Goal: Information Seeking & Learning: Compare options

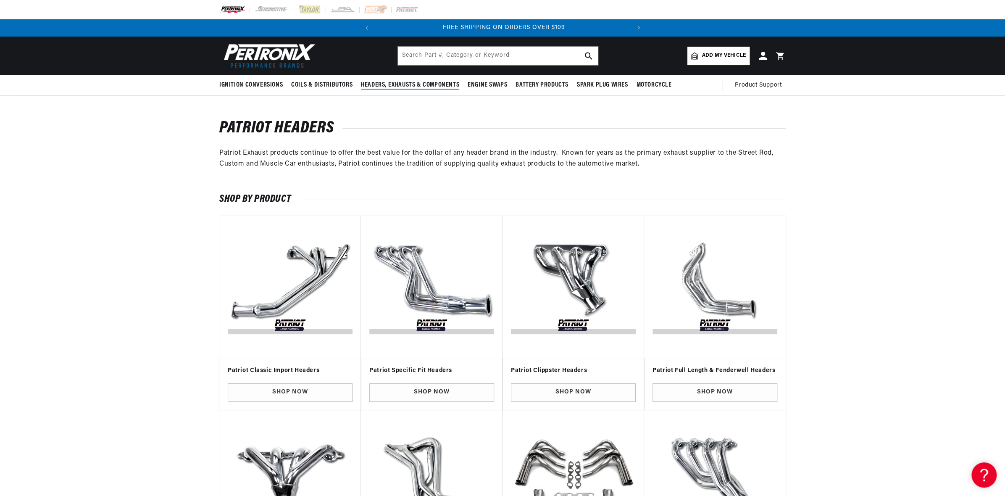
scroll to position [0, 255]
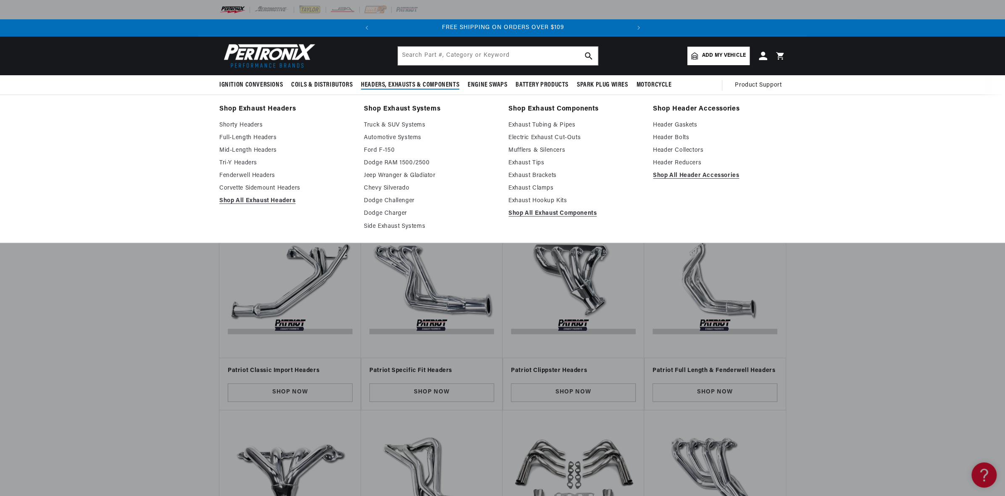
click at [410, 92] on summary "Headers, Exhausts & Components" at bounding box center [410, 85] width 107 height 20
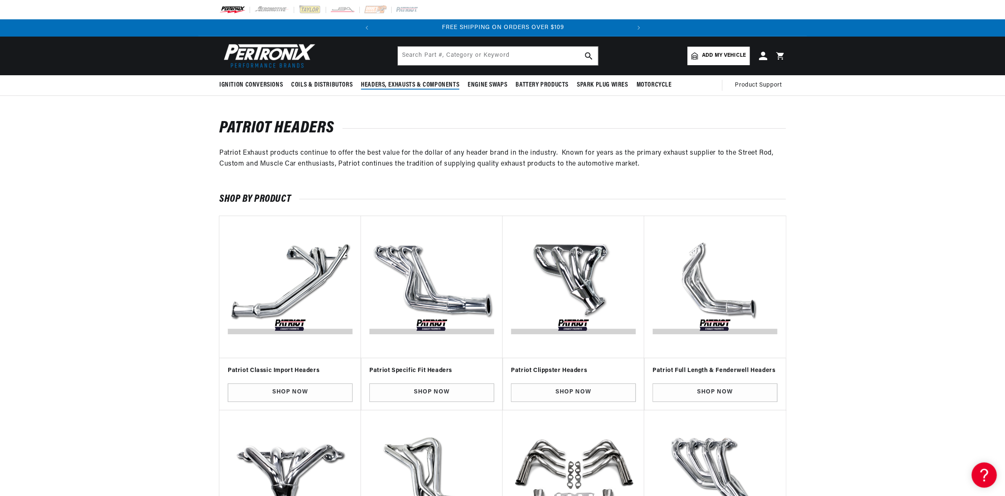
click at [417, 81] on span "Headers, Exhausts & Components" at bounding box center [410, 85] width 98 height 9
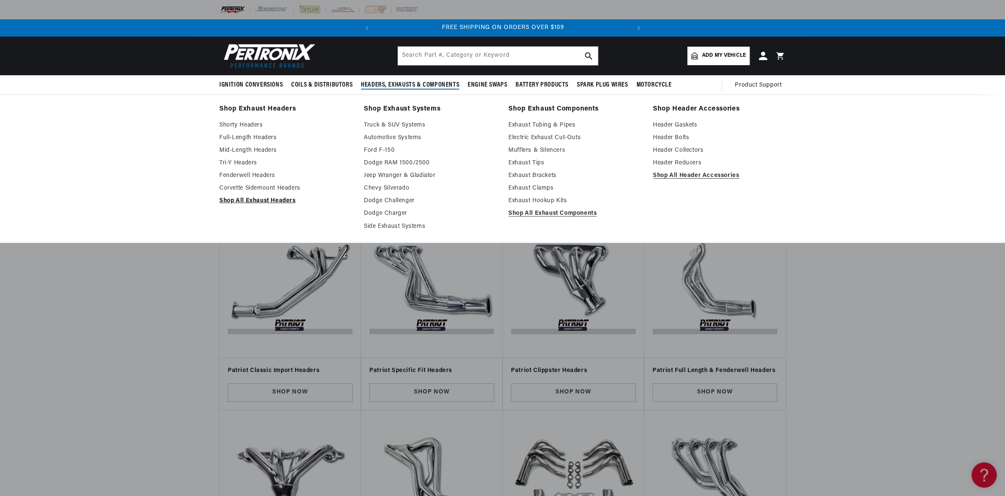
click at [258, 198] on link "Shop All Exhaust Headers" at bounding box center [285, 201] width 133 height 10
click at [271, 197] on link "Shop All Exhaust Headers" at bounding box center [285, 201] width 133 height 10
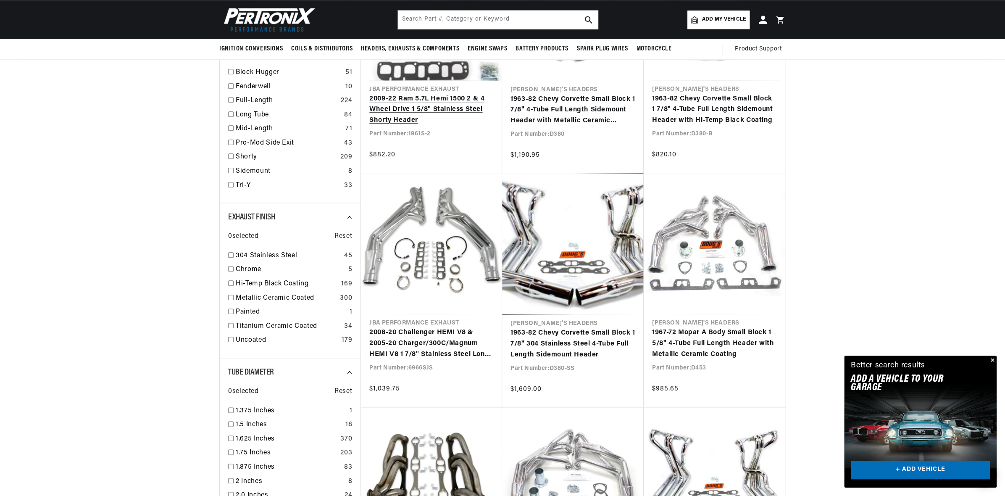
scroll to position [558, 0]
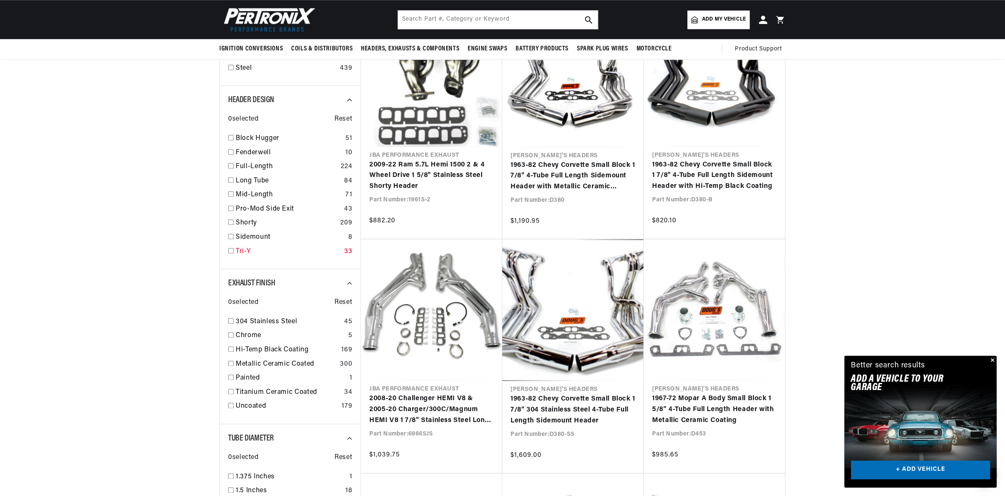
click at [246, 248] on link "Tri-Y" at bounding box center [288, 251] width 105 height 11
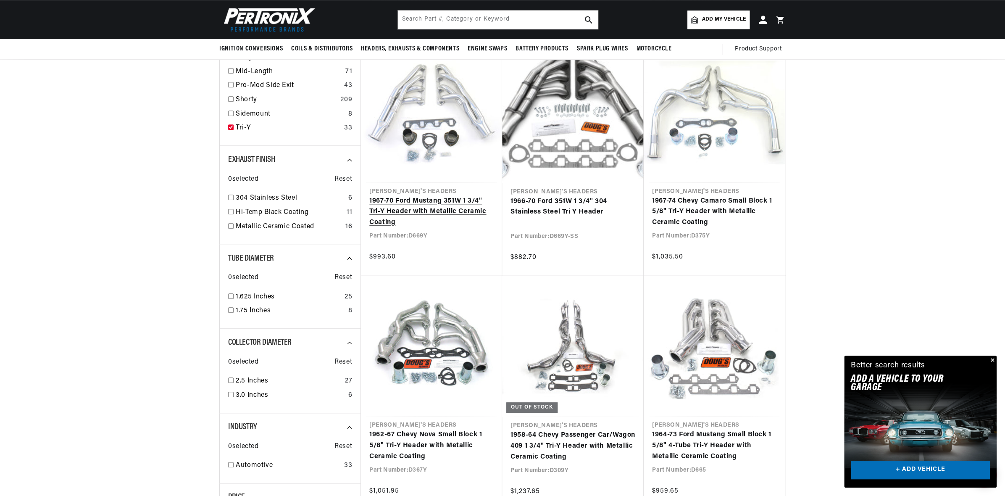
scroll to position [446, 0]
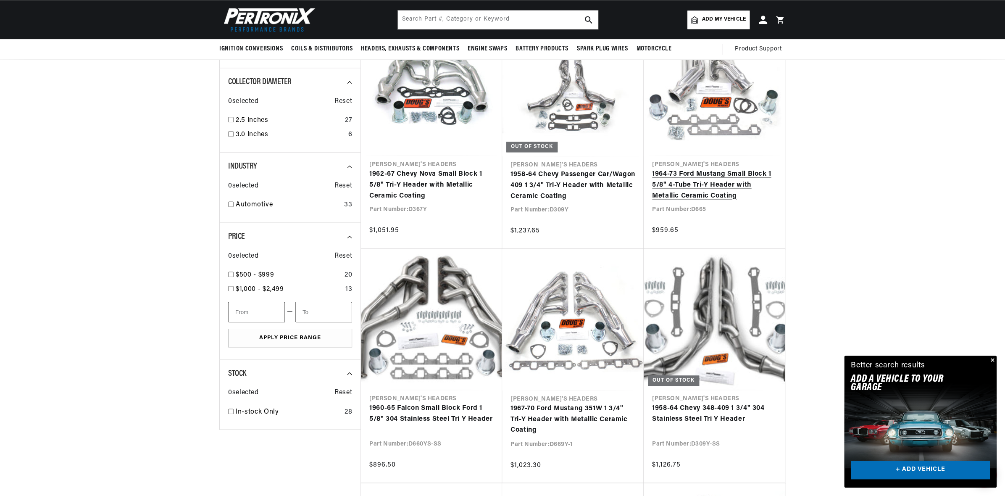
scroll to position [0, 255]
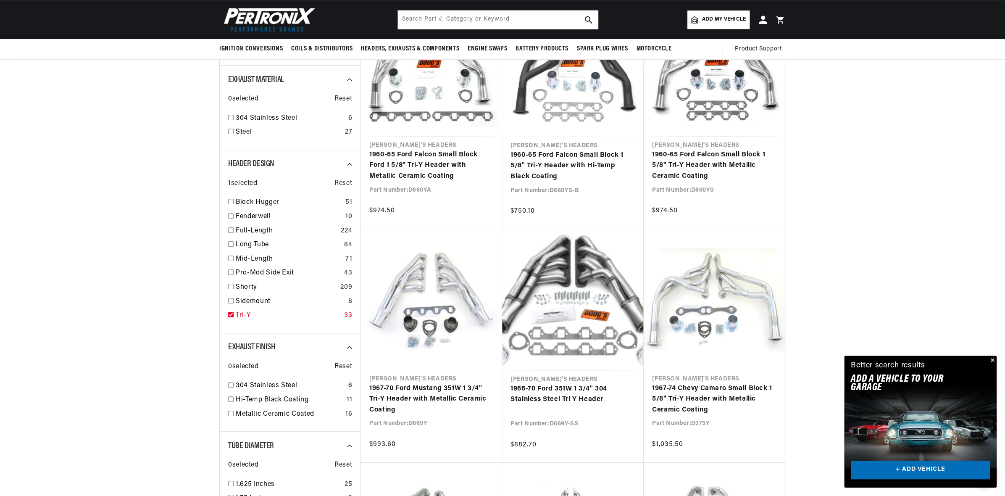
click at [239, 310] on link "Tri-Y" at bounding box center [288, 315] width 105 height 11
checkbox input "false"
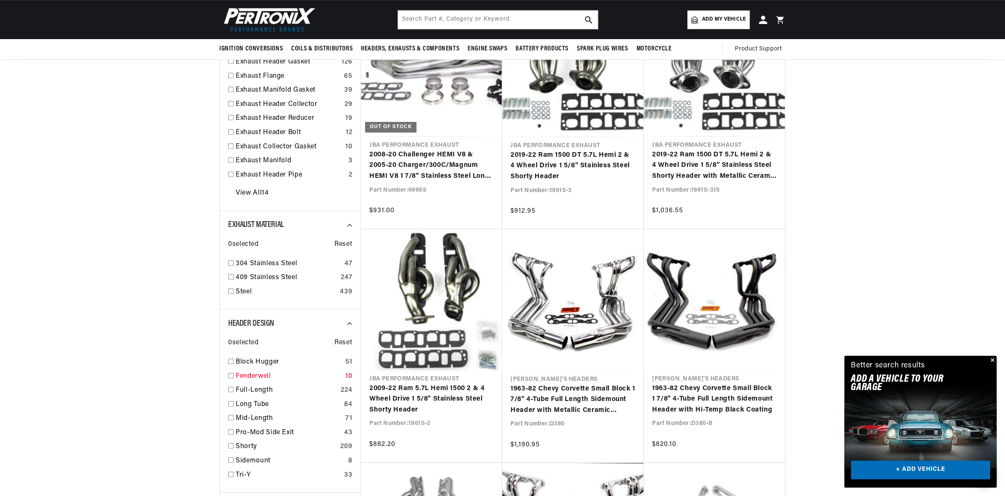
scroll to position [110, 0]
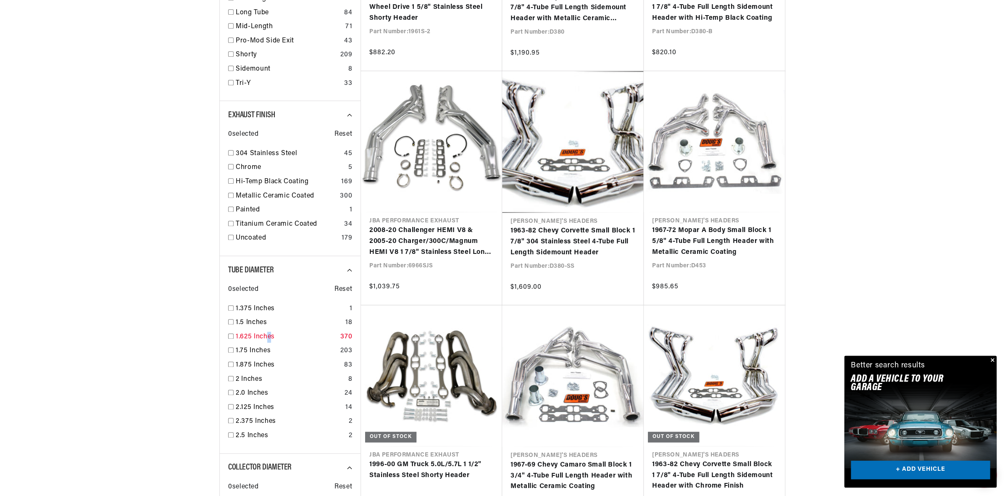
click at [269, 337] on link "1.625 Inches" at bounding box center [286, 337] width 101 height 11
checkbox input "true"
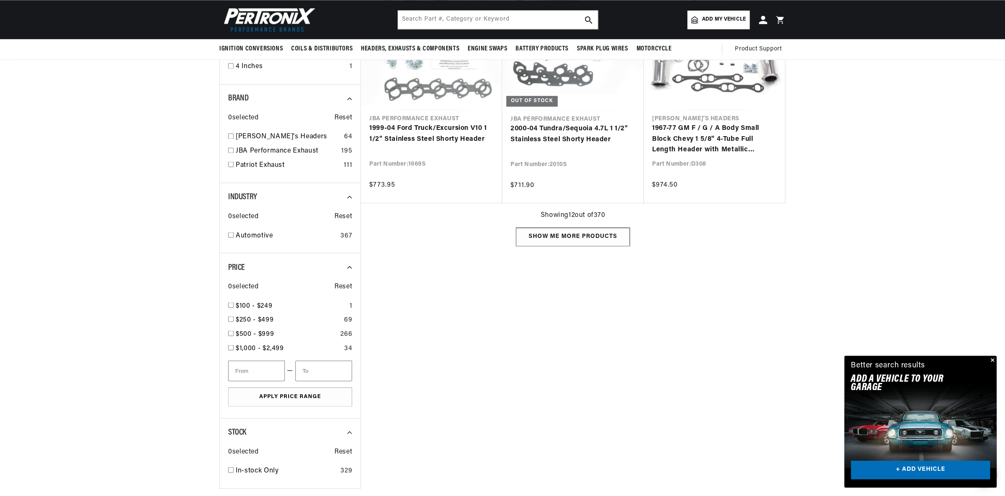
click at [551, 228] on div "Show me more products" at bounding box center [573, 236] width 114 height 19
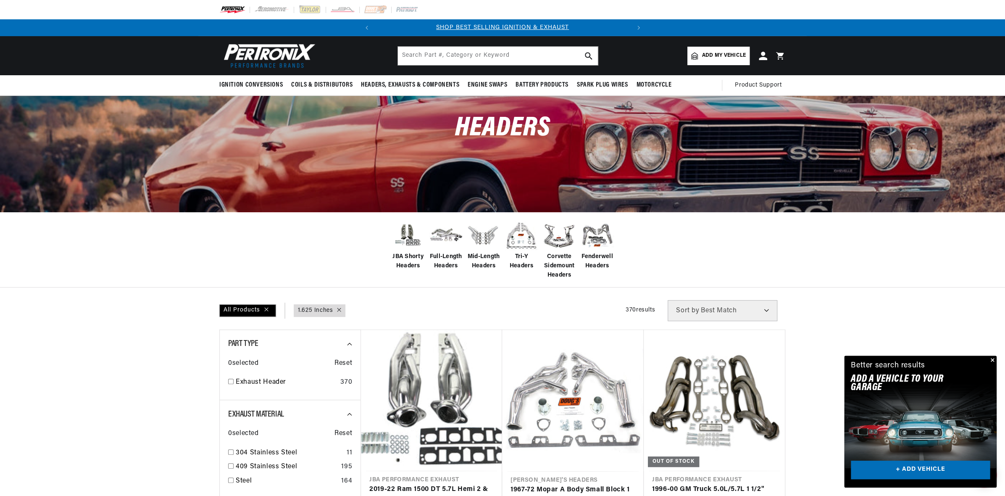
click at [737, 319] on select "Best Match Featured Name, A-Z Name, Z-A Price, Low to High Price, High to Low" at bounding box center [723, 310] width 110 height 21
click at [668, 300] on select "Best Match Featured Name, A-Z Name, Z-A Price, Low to High Price, High to Low" at bounding box center [723, 310] width 110 height 21
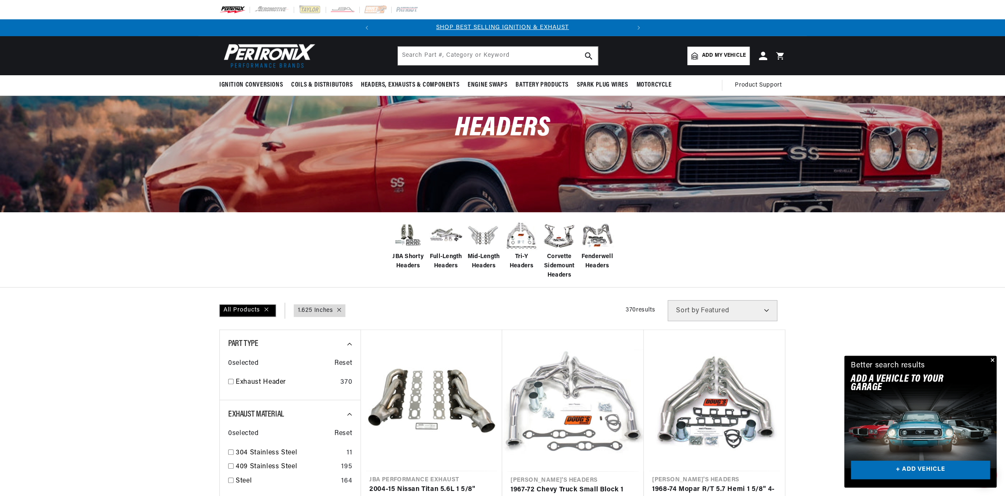
click at [722, 316] on select "Best Match Featured Name, A-Z Name, Z-A Price, Low to High Price, High to Low" at bounding box center [723, 310] width 110 height 21
select select "price"
click at [668, 300] on select "Best Match Featured Name, A-Z Name, Z-A Price, Low to High Price, High to Low" at bounding box center [723, 310] width 110 height 21
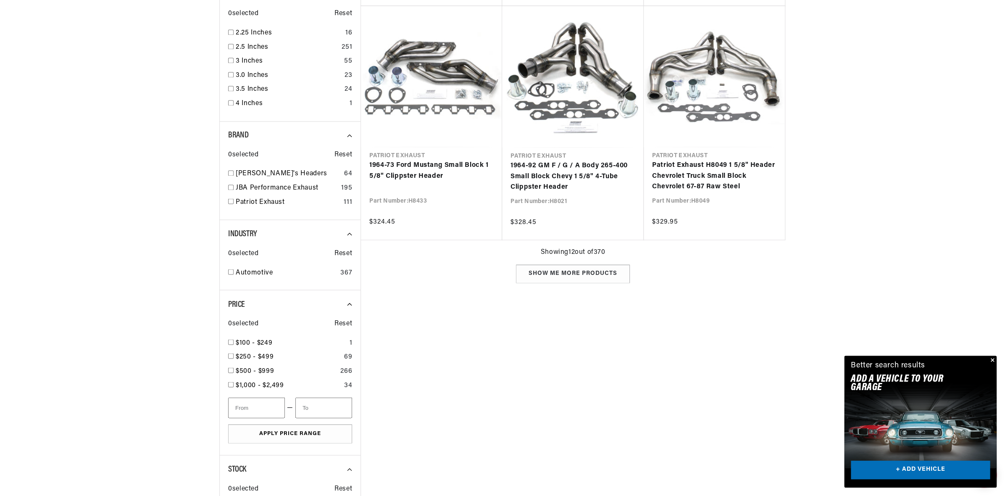
scroll to position [1120, 0]
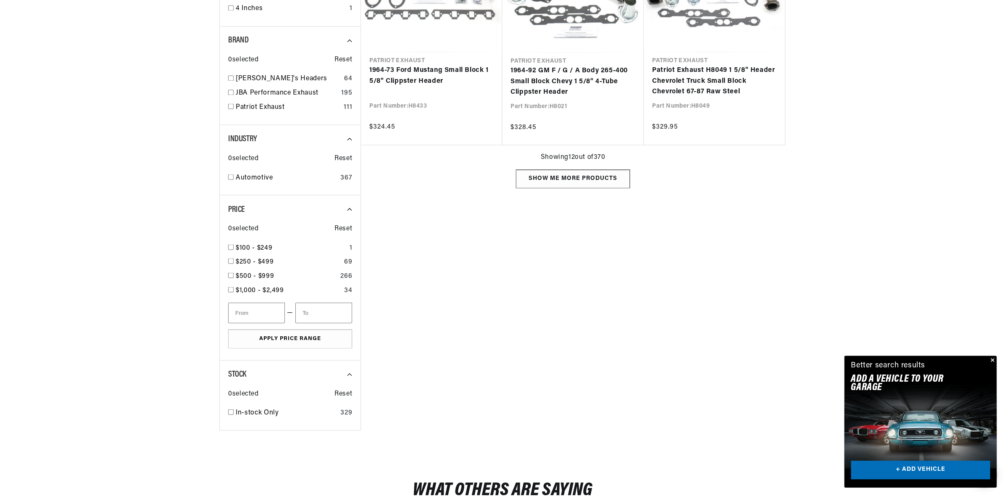
click at [599, 178] on div "Show me more products" at bounding box center [573, 178] width 114 height 19
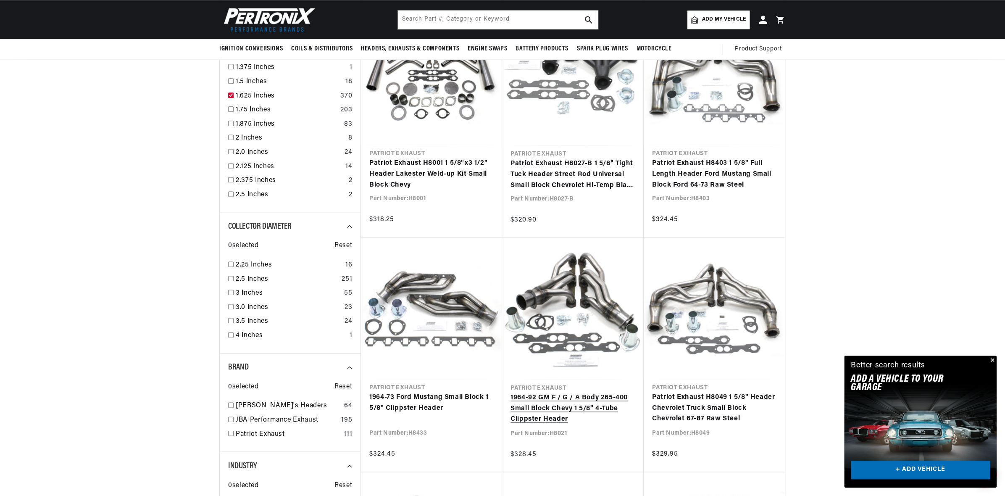
scroll to position [728, 0]
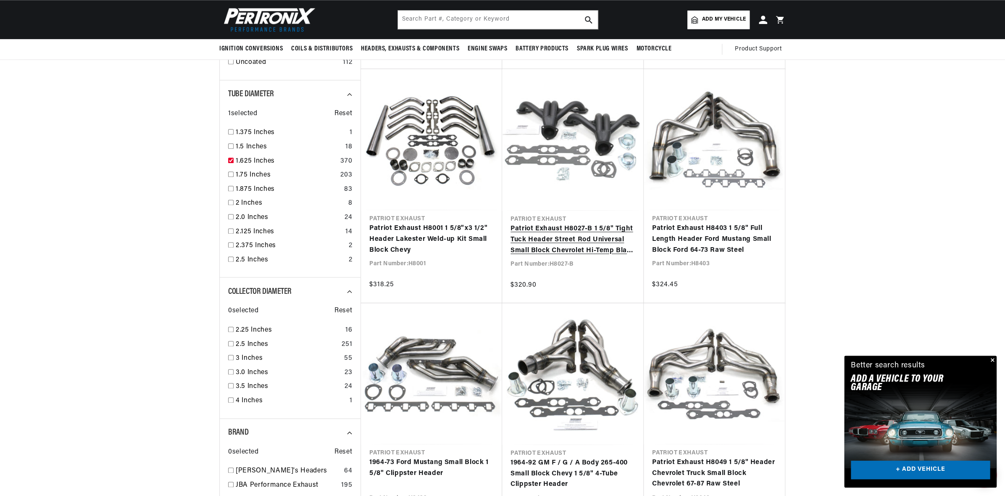
click at [575, 242] on link "Patriot Exhaust H8027-B 1 5/8" Tight Tuck Header Street Rod Universal Small Blo…" at bounding box center [573, 240] width 125 height 32
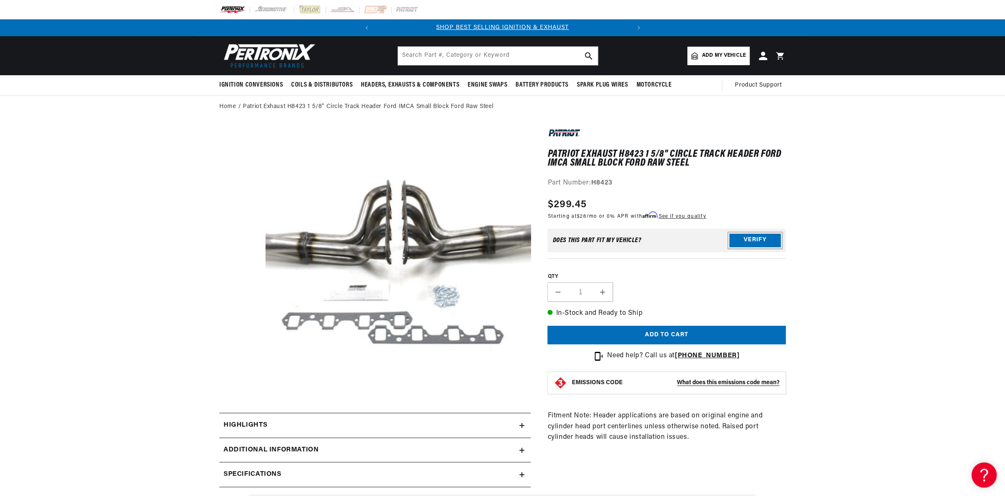
click at [744, 240] on button "Verify" at bounding box center [755, 240] width 51 height 13
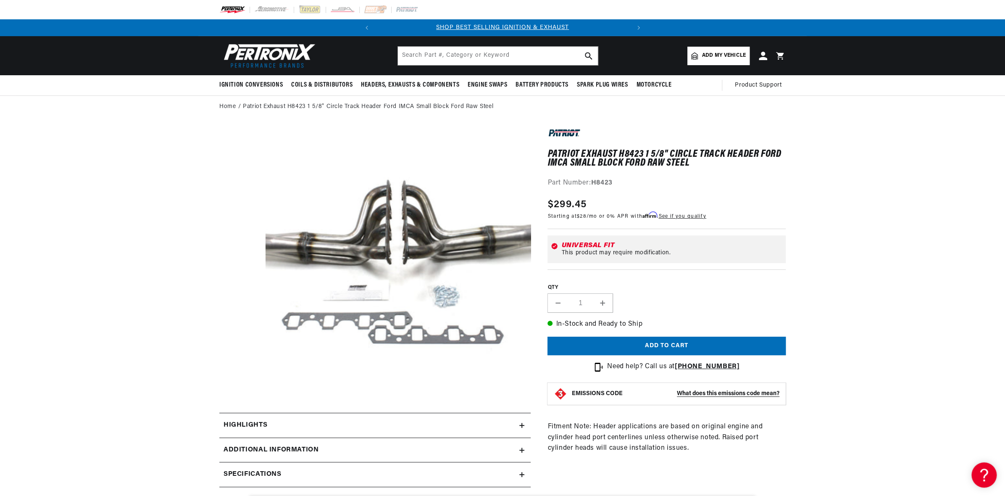
click at [572, 239] on div "Universal Fit This product may require modification." at bounding box center [667, 249] width 238 height 28
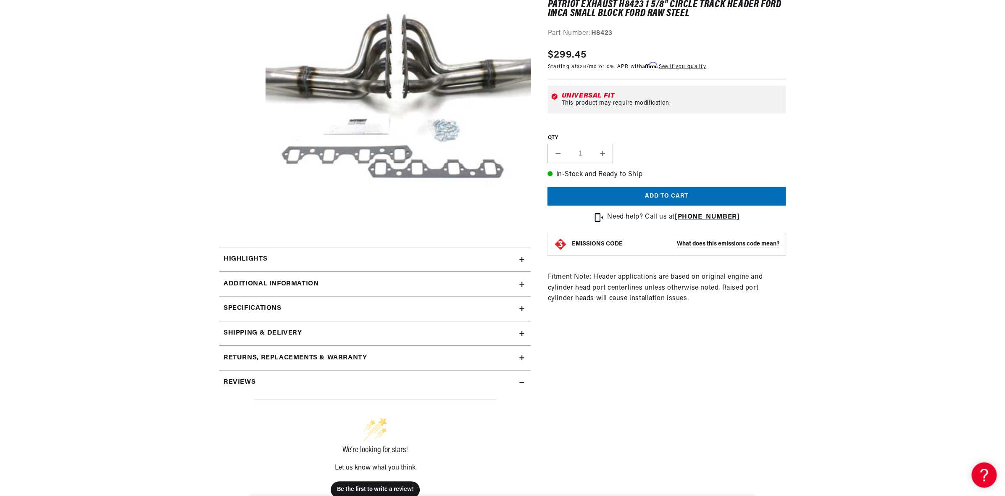
scroll to position [168, 0]
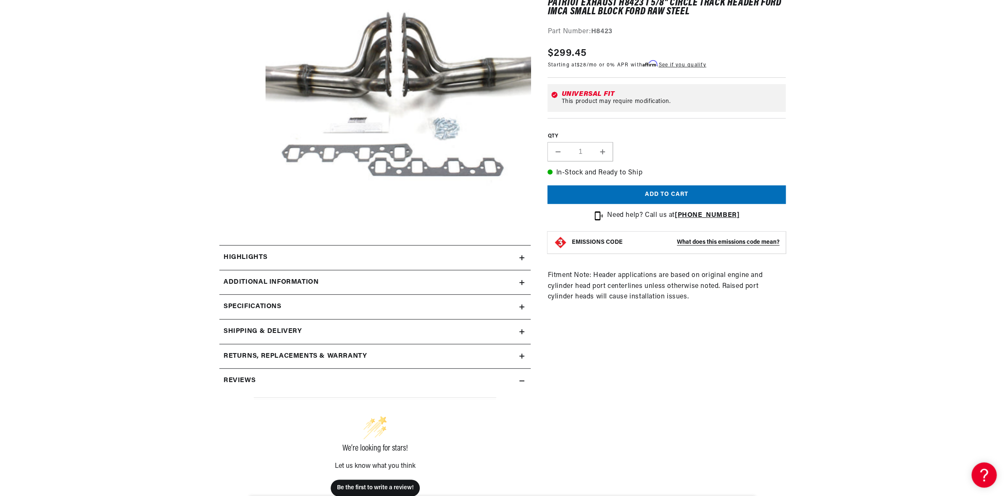
click at [372, 291] on summary "Additional Information" at bounding box center [374, 282] width 311 height 24
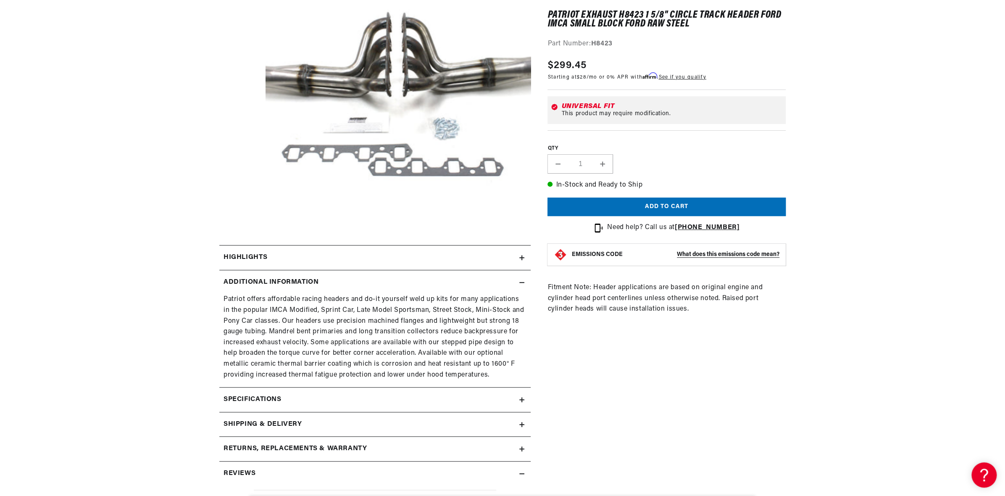
click at [366, 328] on p "Patriot offers affordable racing headers and do-it yourself weld up kits for ma…" at bounding box center [375, 337] width 303 height 86
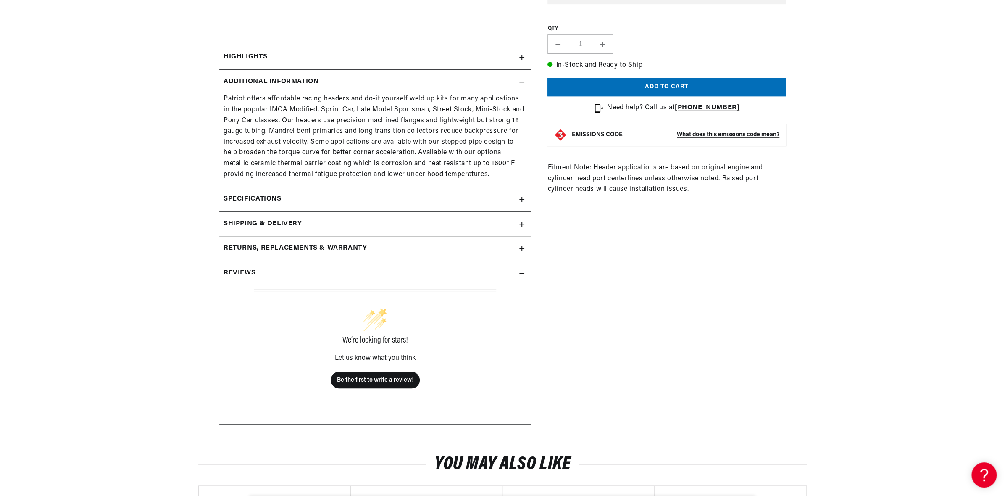
scroll to position [392, 0]
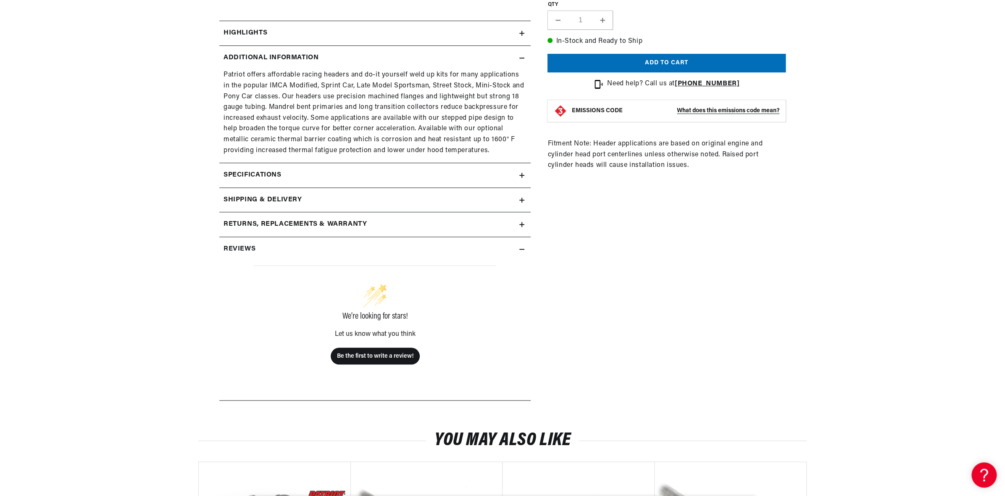
click at [350, 213] on summary "Returns, Replacements & Warranty" at bounding box center [374, 224] width 311 height 24
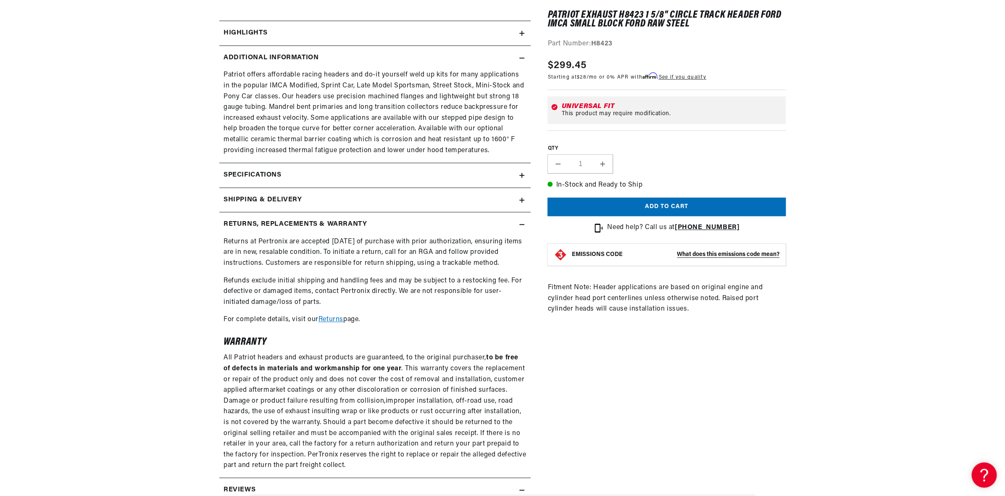
click at [332, 182] on summary "Specifications" at bounding box center [374, 175] width 311 height 24
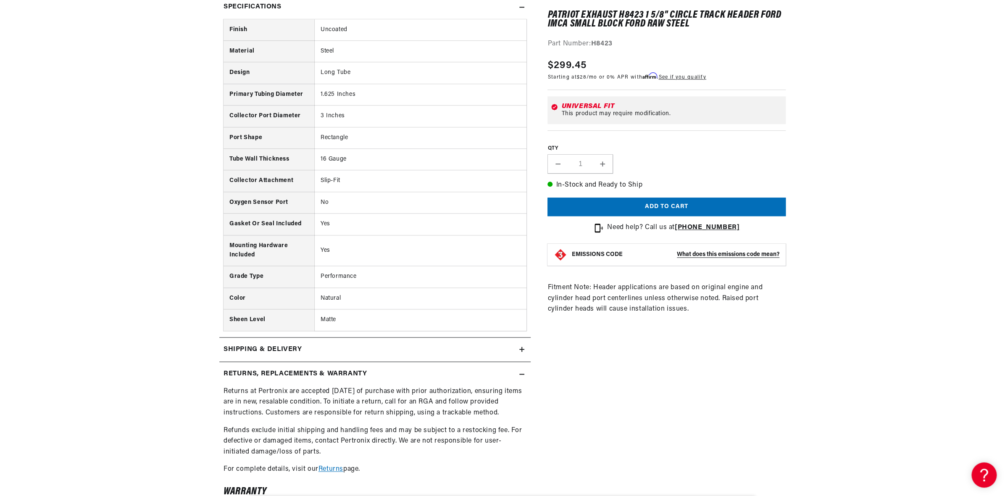
scroll to position [0, 255]
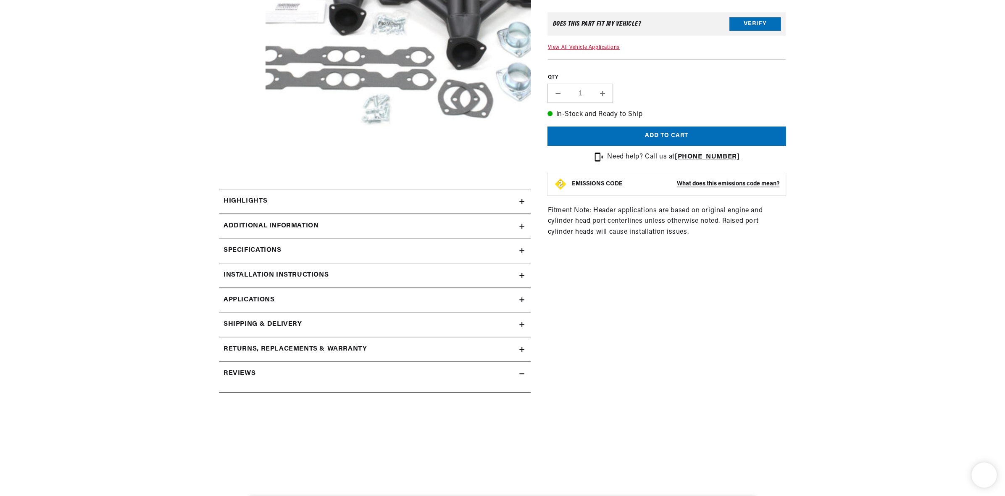
click at [293, 189] on summary "Highlights" at bounding box center [374, 201] width 311 height 24
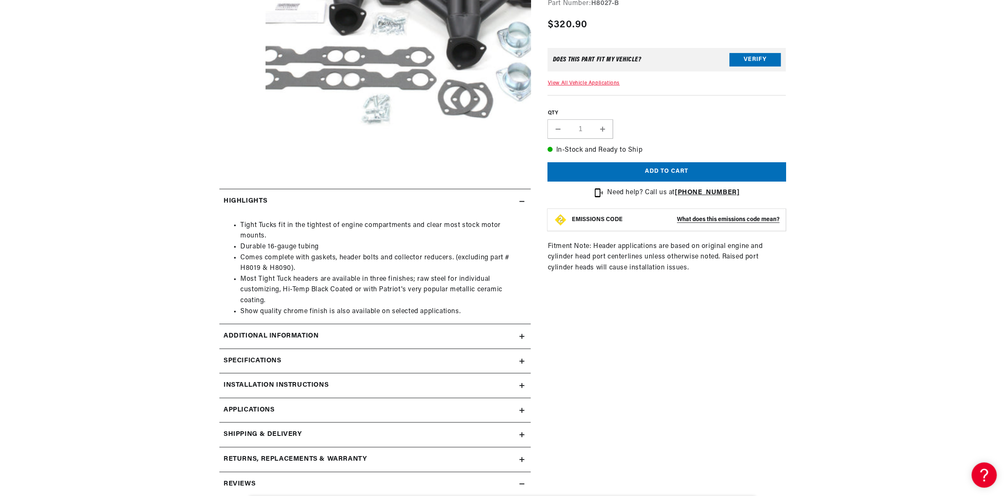
scroll to position [392, 0]
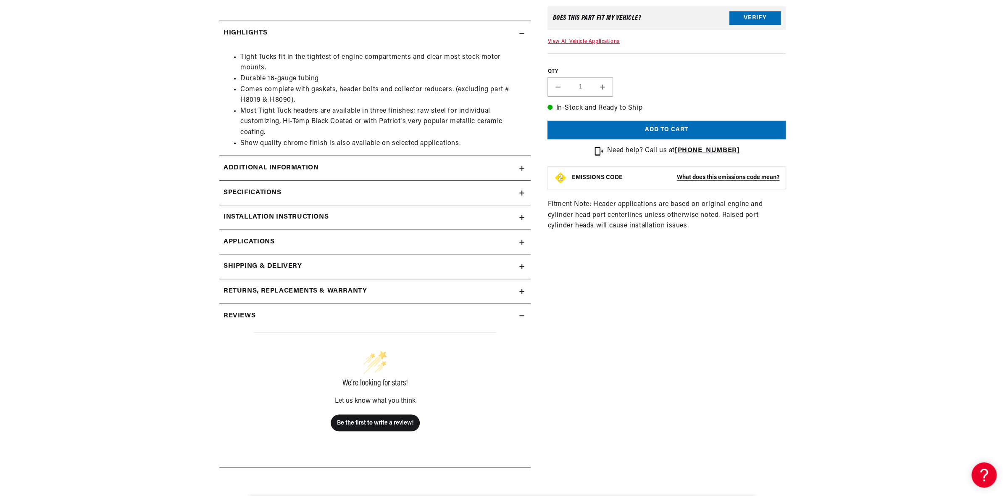
click at [312, 211] on summary "Installation instructions" at bounding box center [374, 217] width 311 height 24
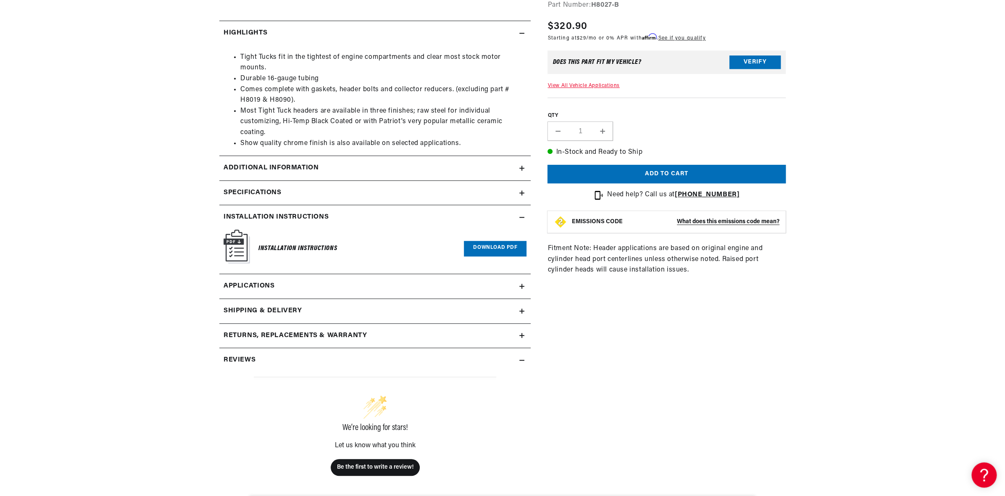
click at [316, 192] on div "Specifications" at bounding box center [369, 192] width 300 height 11
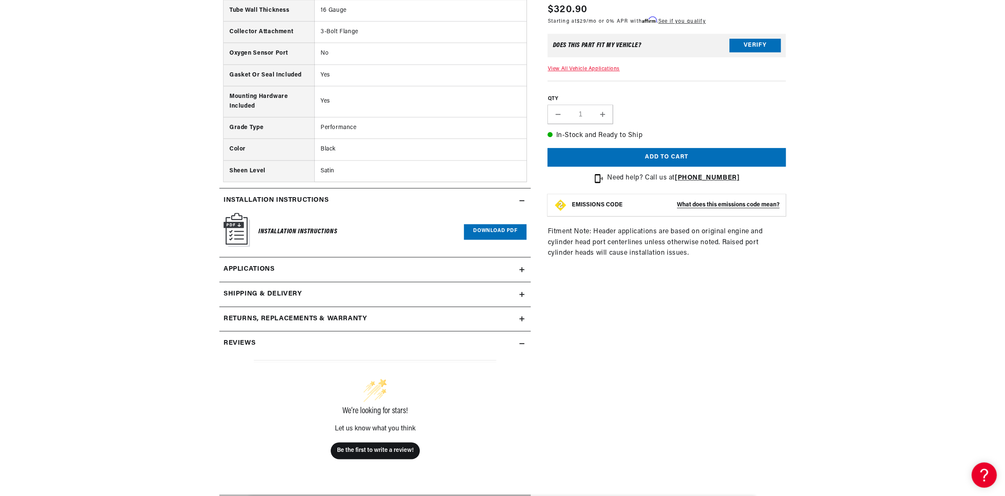
scroll to position [728, 0]
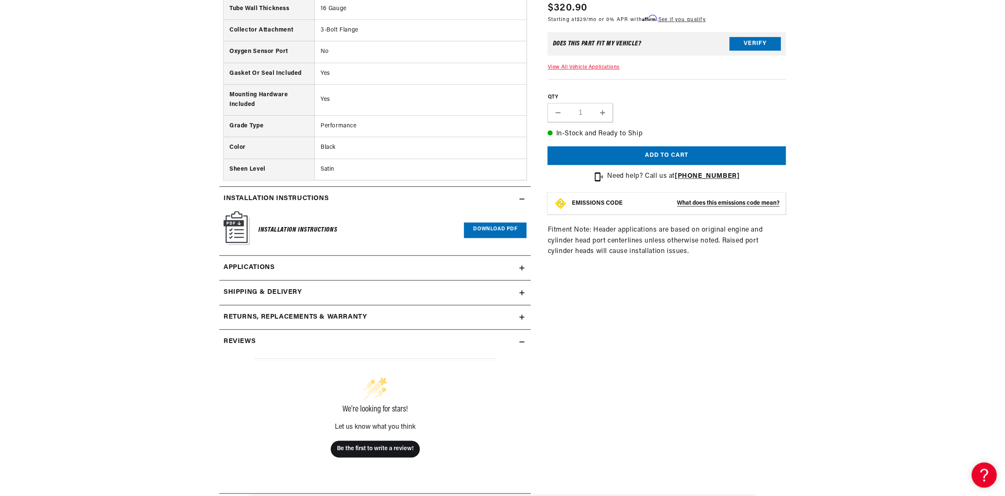
click at [314, 275] on link "Applications" at bounding box center [374, 268] width 311 height 25
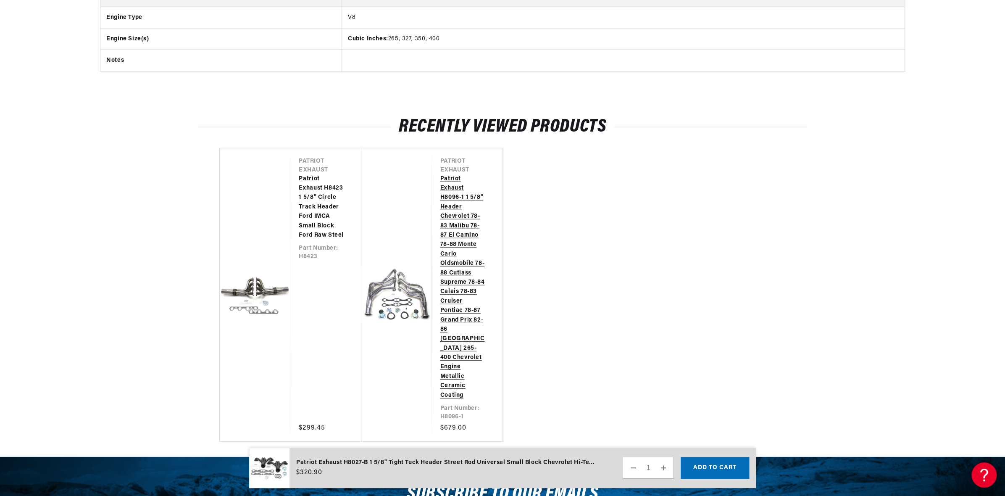
scroll to position [0, 255]
click at [312, 214] on link "Patriot Exhaust H8423 1 5/8" Circle Track Header Ford IMCA Small Block Ford Raw…" at bounding box center [321, 207] width 45 height 66
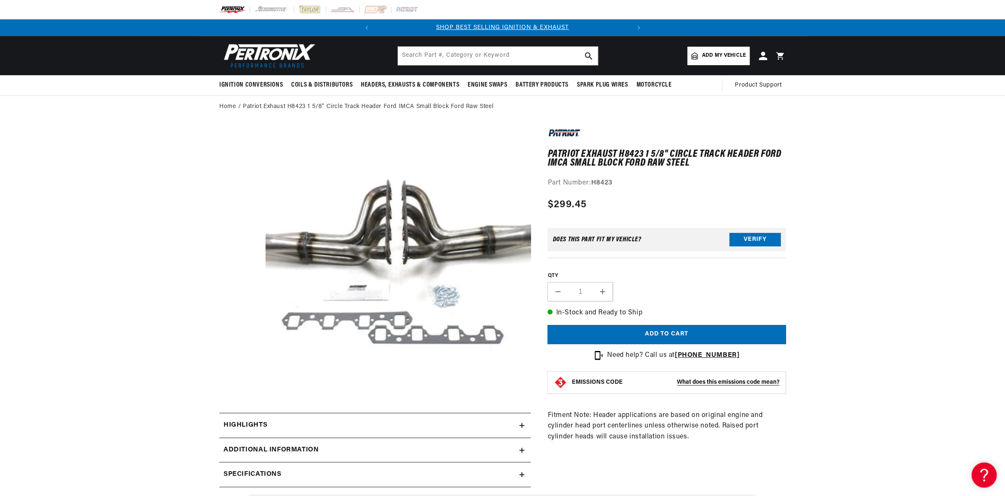
click at [239, 418] on button "Open media 1 in modal" at bounding box center [239, 418] width 0 height 0
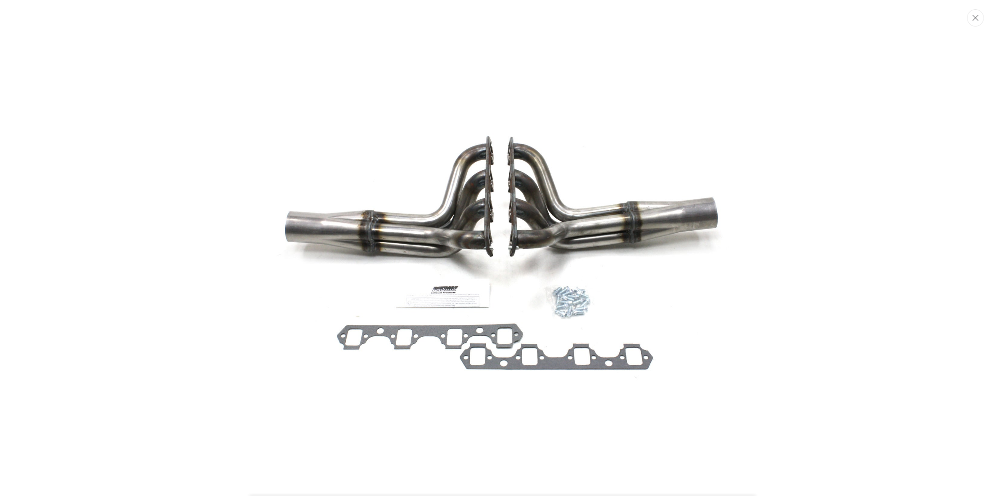
scroll to position [0, 255]
click at [828, 222] on div "Media gallery" at bounding box center [503, 248] width 1006 height 469
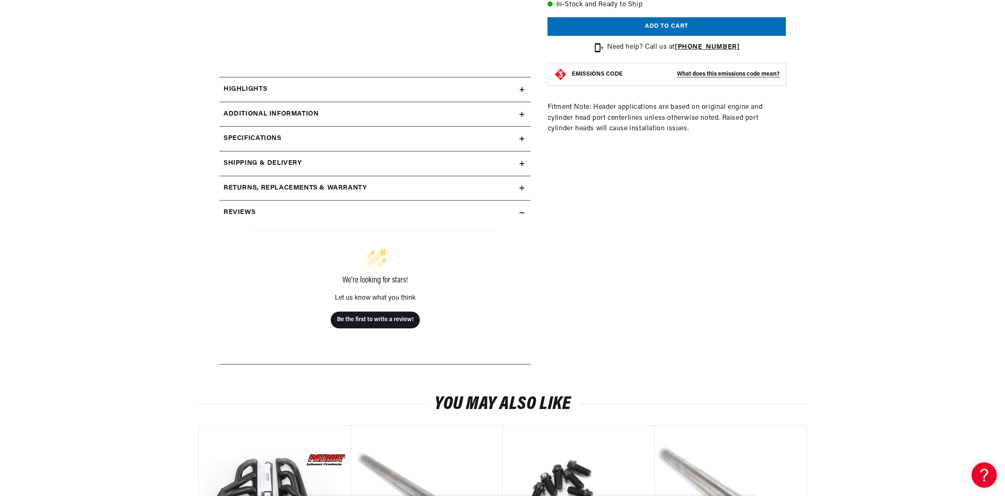
scroll to position [0, 0]
click at [309, 217] on div "Reviews" at bounding box center [369, 212] width 300 height 11
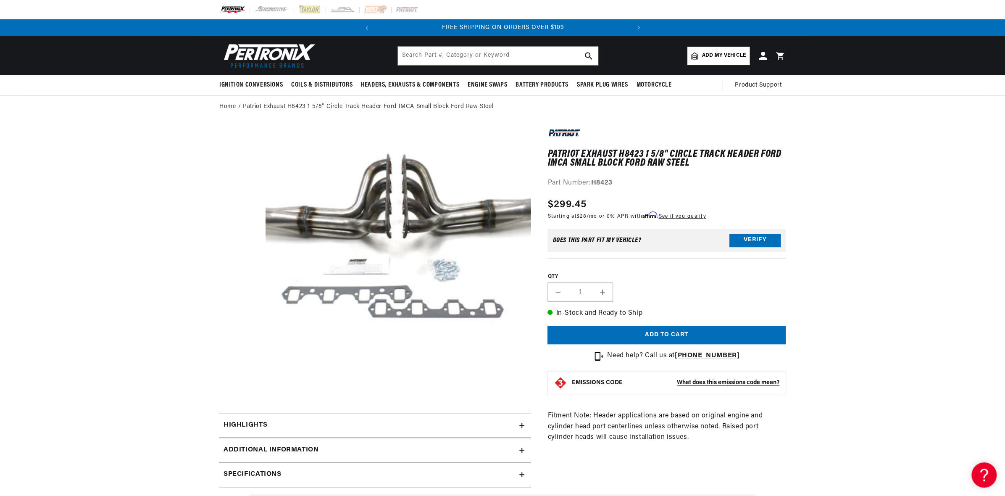
scroll to position [224, 0]
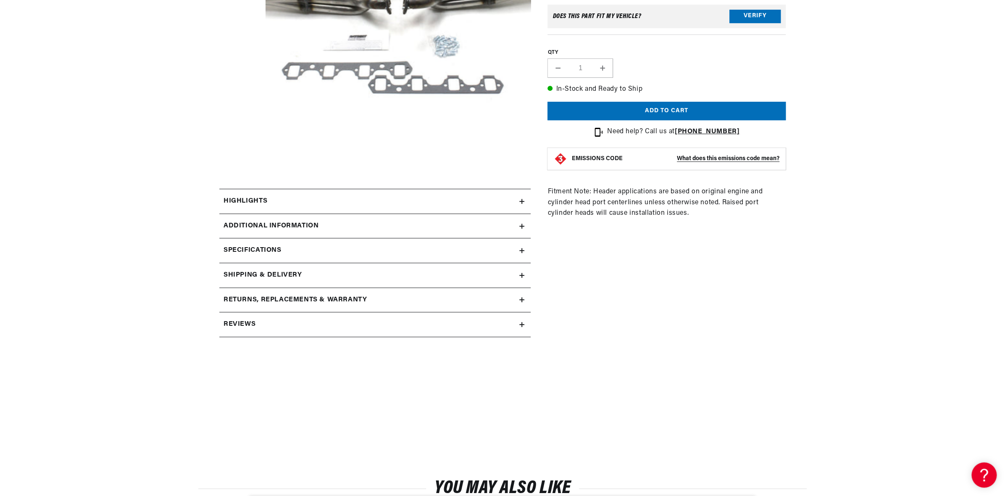
click at [306, 197] on div "Highlights" at bounding box center [369, 201] width 300 height 11
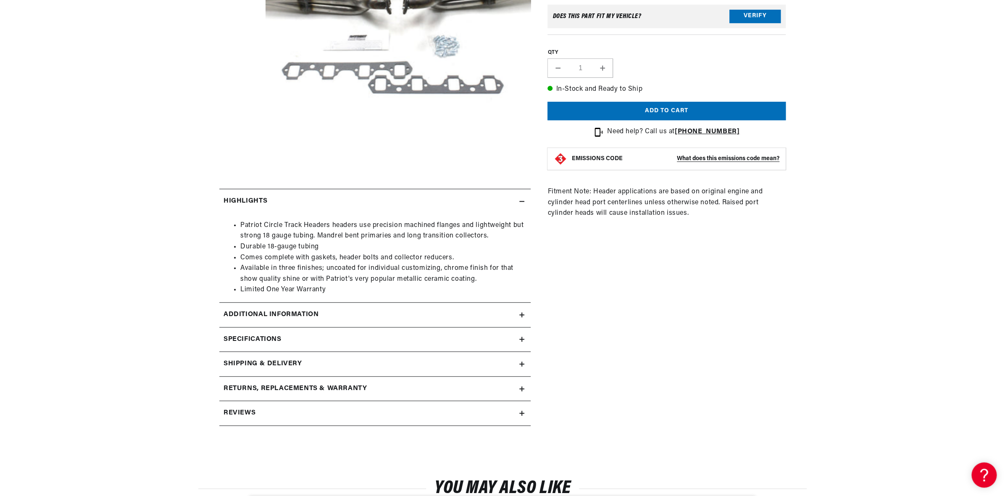
click at [338, 321] on summary "Additional Information" at bounding box center [374, 315] width 311 height 24
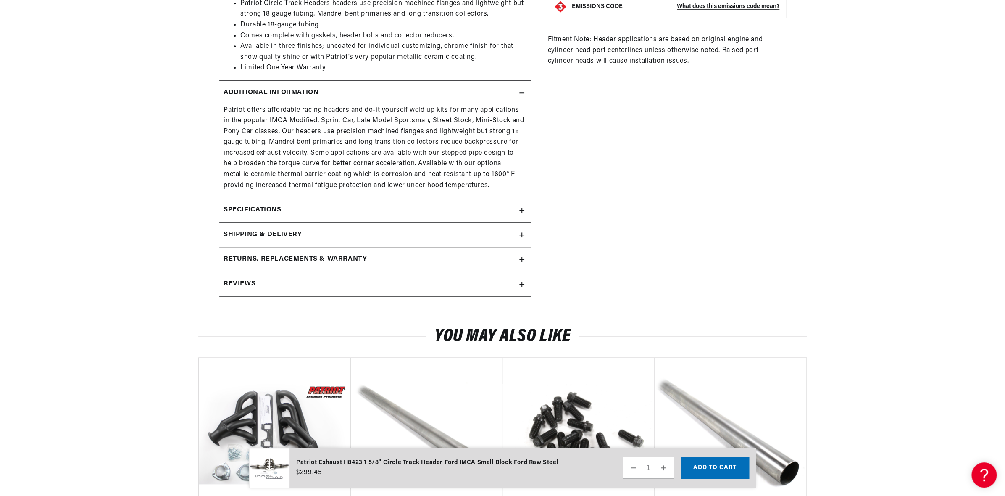
scroll to position [448, 0]
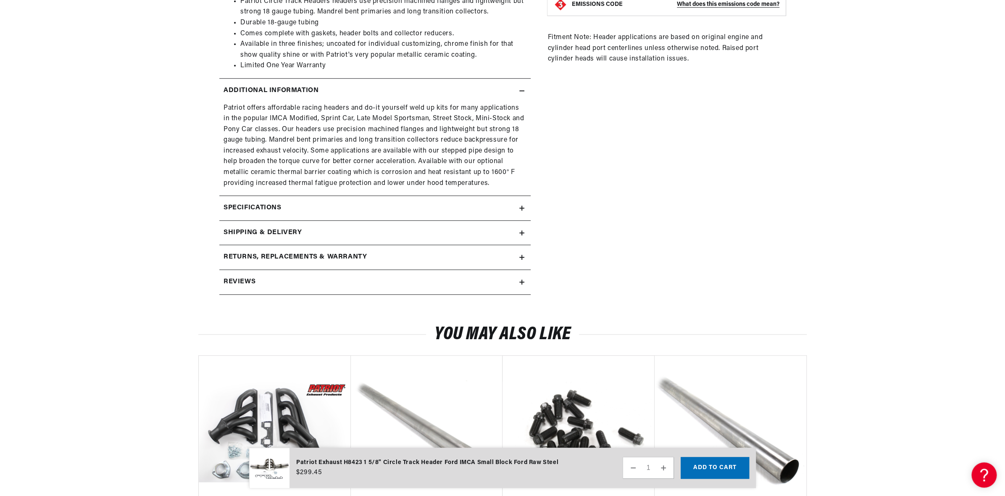
click at [324, 211] on div "Specifications" at bounding box center [369, 208] width 300 height 11
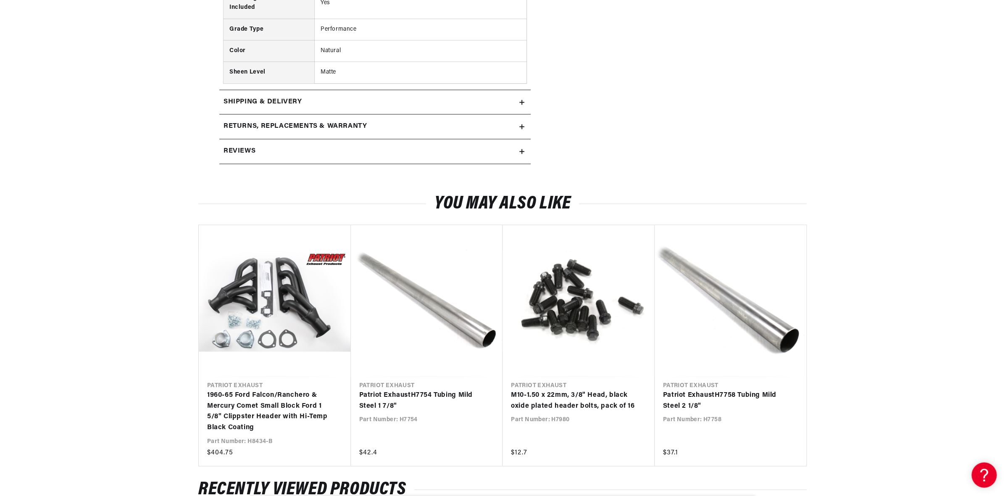
scroll to position [0, 0]
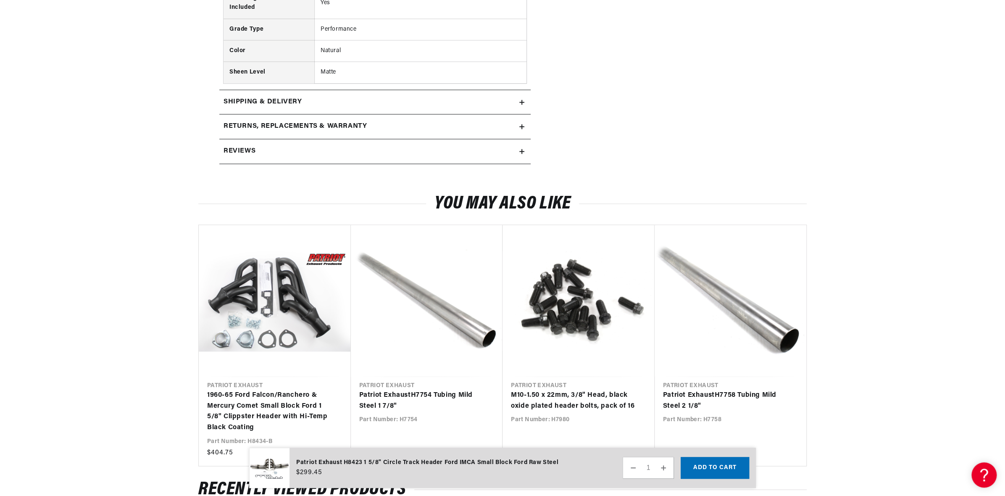
click at [366, 106] on div "Shipping & Delivery" at bounding box center [369, 102] width 300 height 11
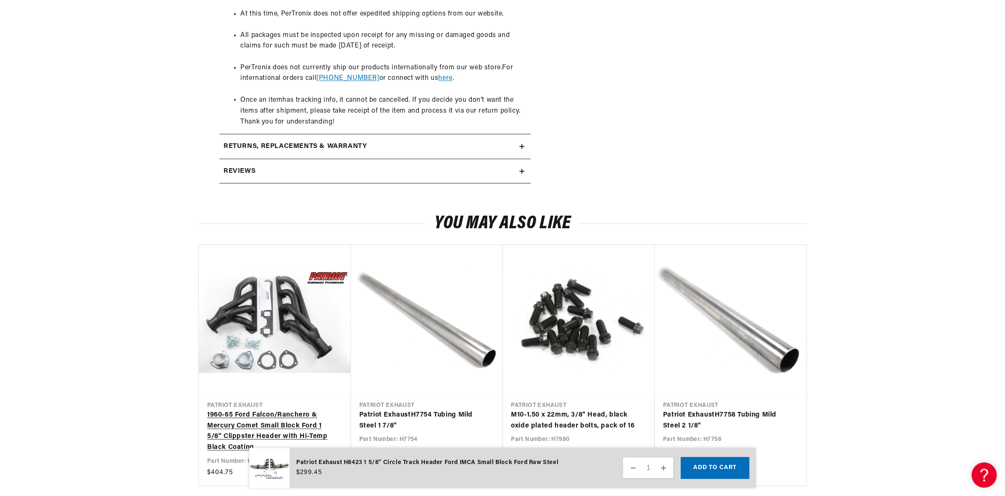
scroll to position [1176, 0]
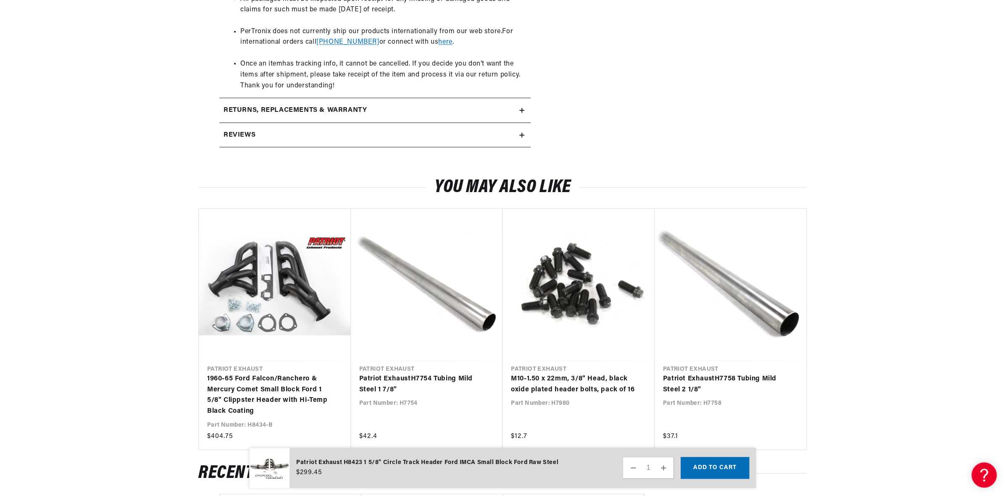
click at [340, 105] on h2 "Returns, Replacements & Warranty" at bounding box center [295, 110] width 143 height 11
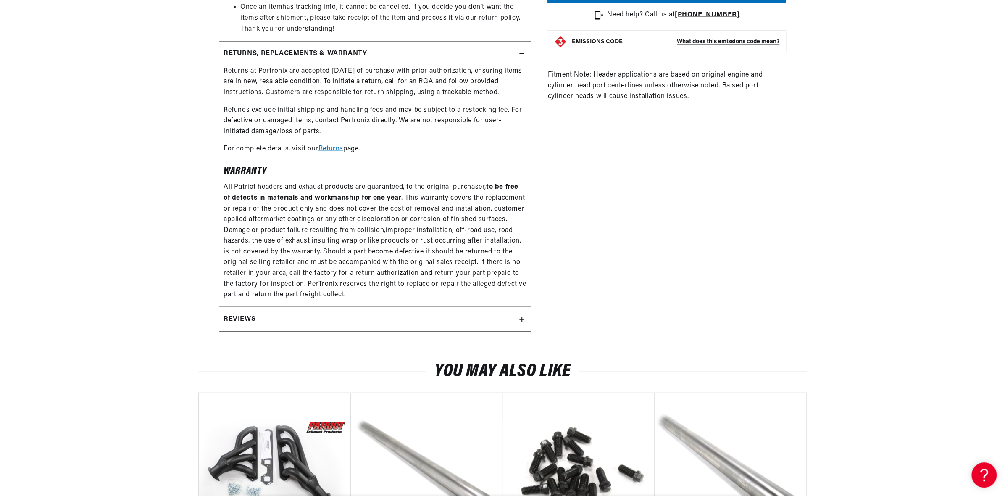
click at [301, 318] on div "Reviews" at bounding box center [369, 319] width 300 height 11
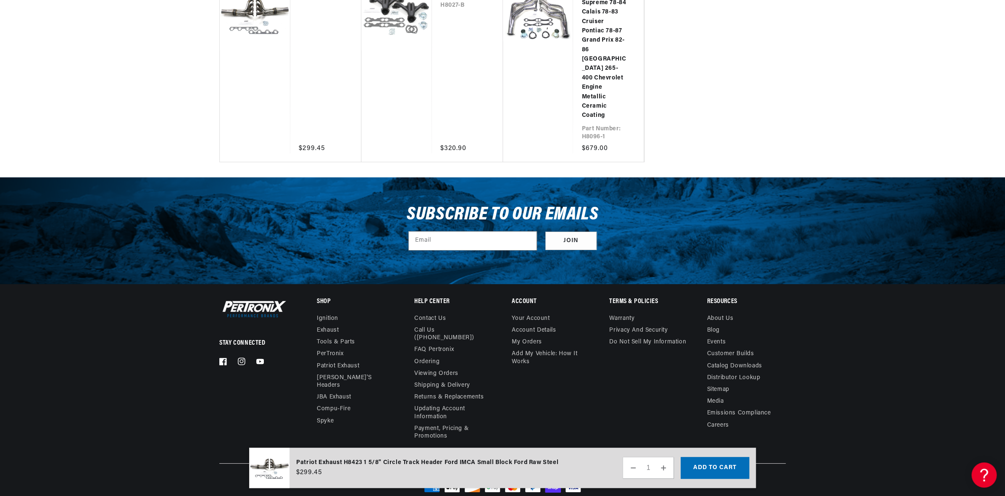
scroll to position [2190, 0]
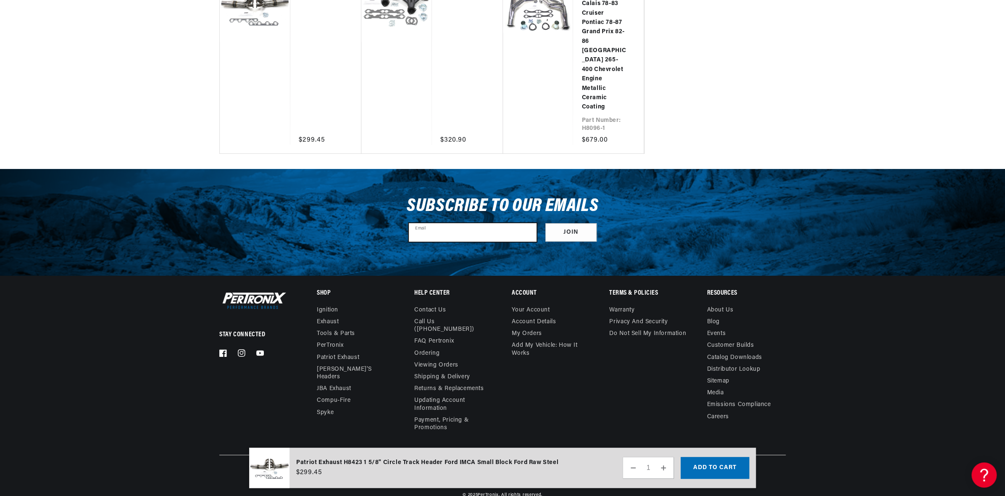
drag, startPoint x: 409, startPoint y: 228, endPoint x: 420, endPoint y: 178, distance: 51.5
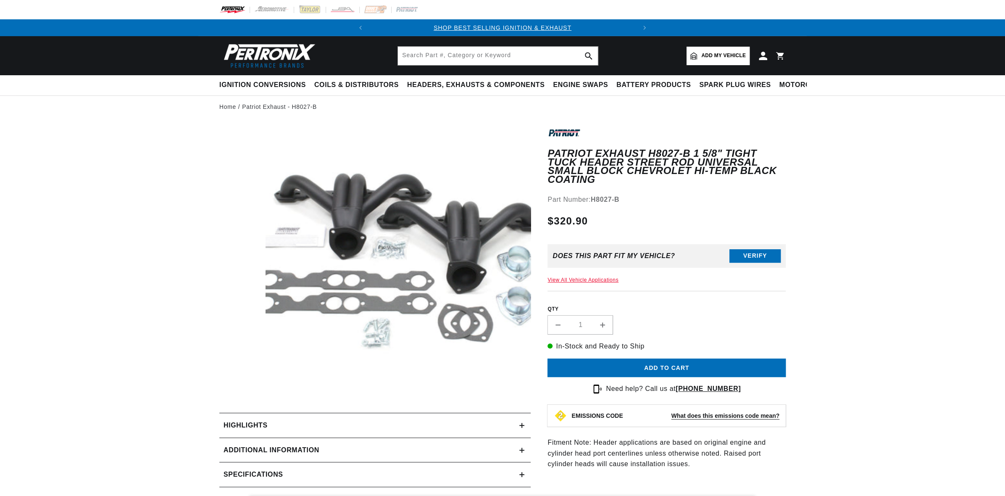
drag, startPoint x: 403, startPoint y: 180, endPoint x: 398, endPoint y: 172, distance: 9.1
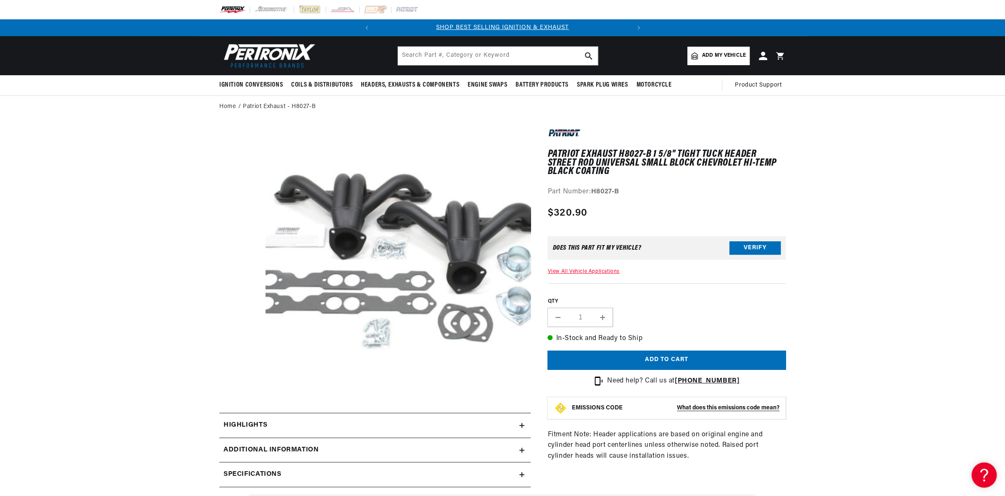
click at [239, 418] on button "Open media 1 in modal" at bounding box center [239, 418] width 0 height 0
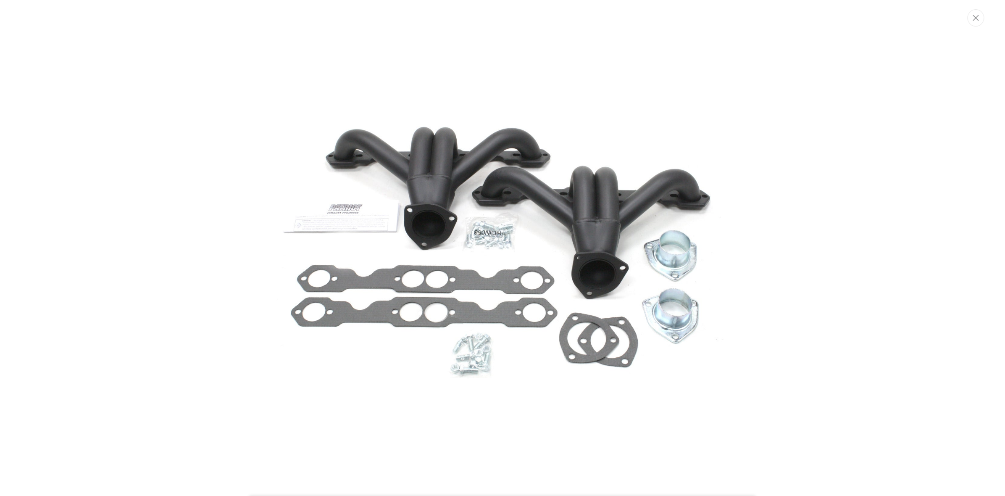
scroll to position [26, 0]
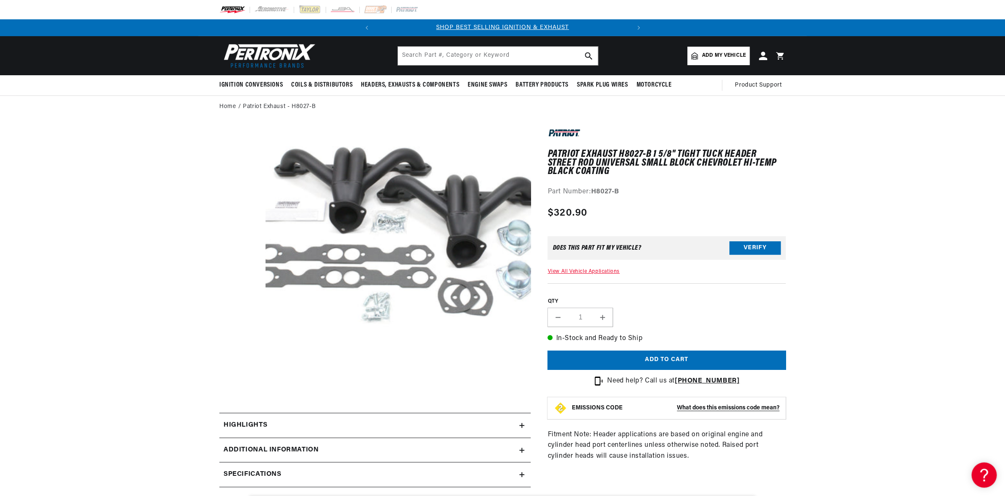
drag, startPoint x: 444, startPoint y: 203, endPoint x: 449, endPoint y: 199, distance: 6.2
click at [582, 281] on div "Patriot Exhaust H8027-B 1 5/8" Tight Tuck Header Street Rod Universal Small Blo…" at bounding box center [667, 360] width 238 height 468
click at [579, 274] on link "View All Vehicle Applications" at bounding box center [584, 271] width 72 height 5
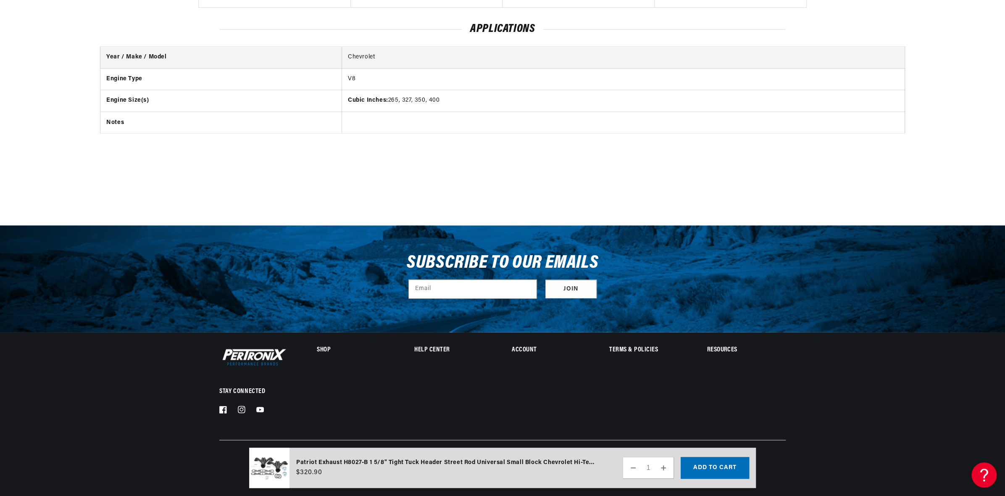
scroll to position [1120, 0]
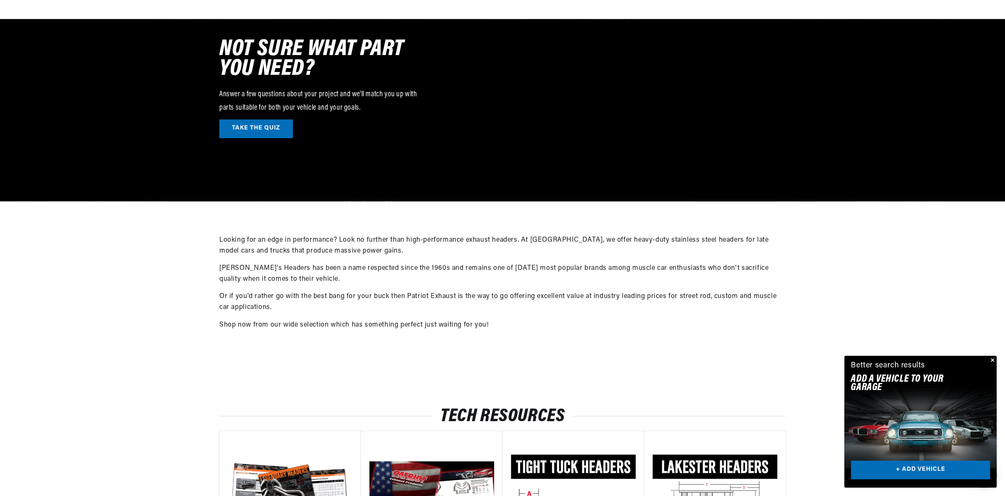
scroll to position [2793, 0]
